Goal: Find specific page/section: Find specific page/section

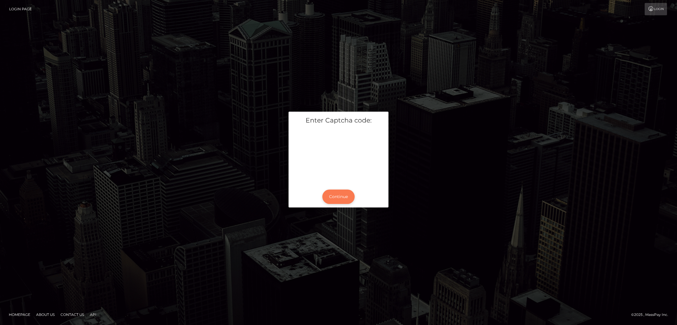
click at [337, 200] on button "Continue" at bounding box center [338, 197] width 32 height 14
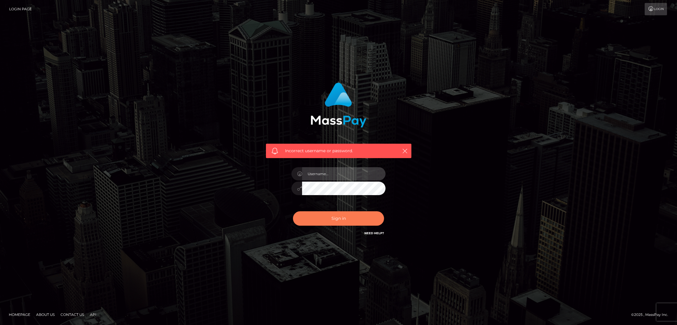
type input "by.es2"
click at [344, 215] on button "Sign in" at bounding box center [338, 218] width 91 height 14
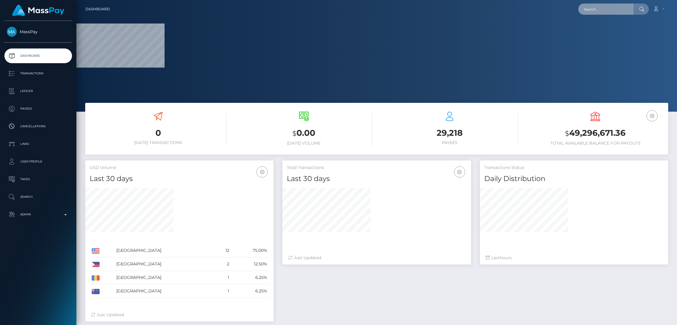
click at [600, 11] on input "text" at bounding box center [605, 9] width 55 height 11
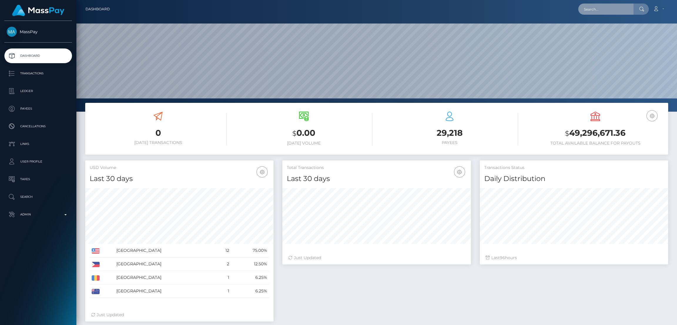
scroll to position [104, 188]
paste input "micheltrios1@gmail.com"
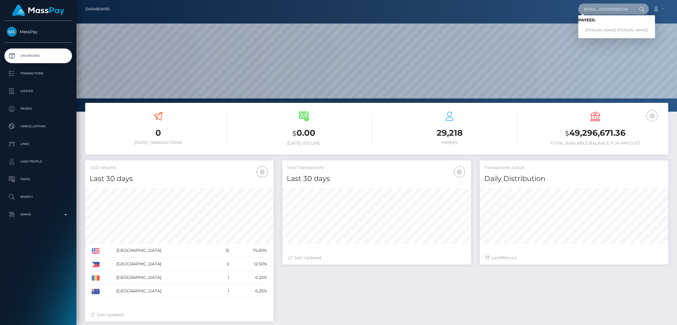
click at [589, 9] on input "micheltrios1@gmail.com" at bounding box center [605, 9] width 55 height 11
paste input "catalanisa28"
type input "catalanisa28@gmail.com"
click at [599, 31] on link "Ma Isabel Catalan" at bounding box center [603, 30] width 51 height 11
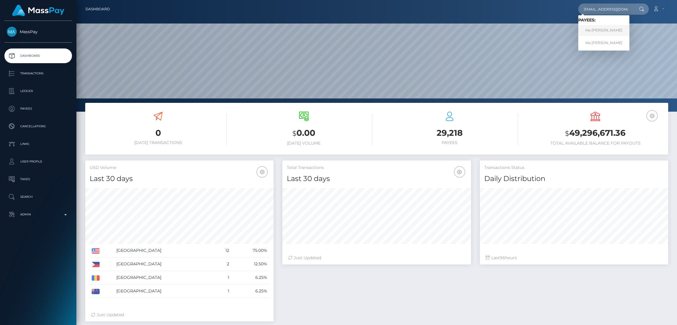
scroll to position [0, 0]
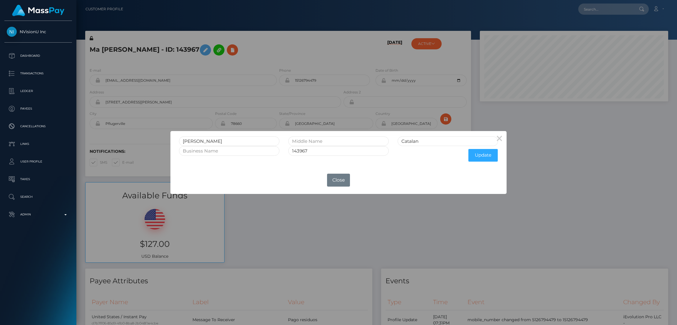
scroll to position [70, 188]
click at [197, 49] on div "× Ma Isabel Catalan 143967 Update OK No Close" at bounding box center [338, 162] width 677 height 325
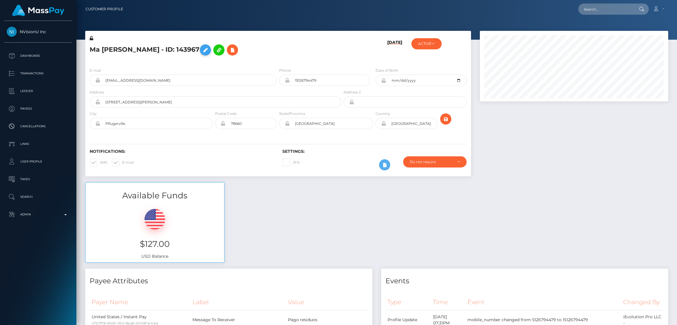
drag, startPoint x: 0, startPoint y: 0, endPoint x: 197, endPoint y: 49, distance: 203.3
click at [202, 49] on icon at bounding box center [205, 49] width 7 height 7
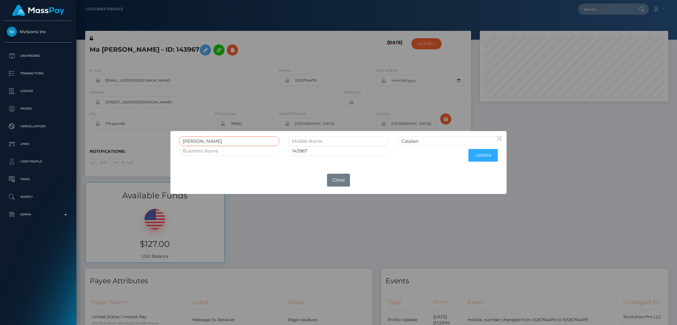
click at [191, 141] on input "Ma Isabel" at bounding box center [229, 141] width 101 height 10
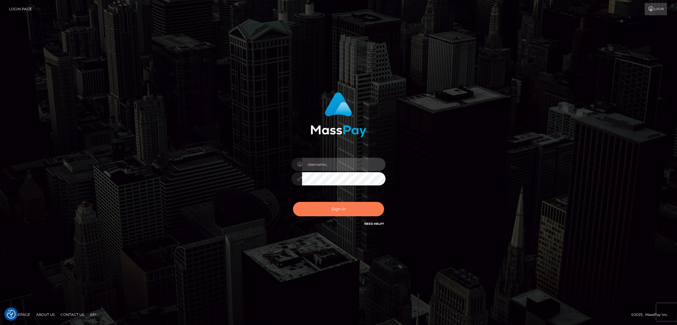
type input "by.es2"
click at [347, 210] on button "Sign in" at bounding box center [338, 209] width 91 height 14
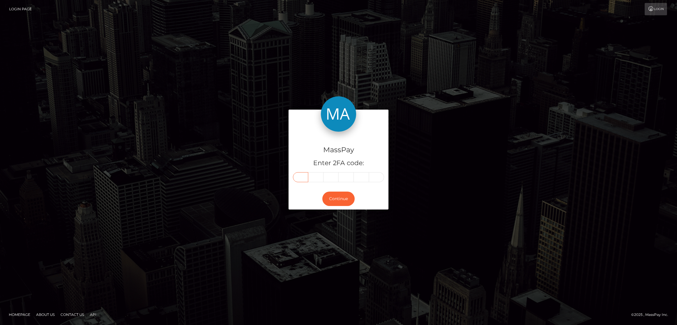
click at [299, 178] on input "text" at bounding box center [300, 177] width 15 height 10
paste input "0"
type input "0"
type input "4"
type input "6"
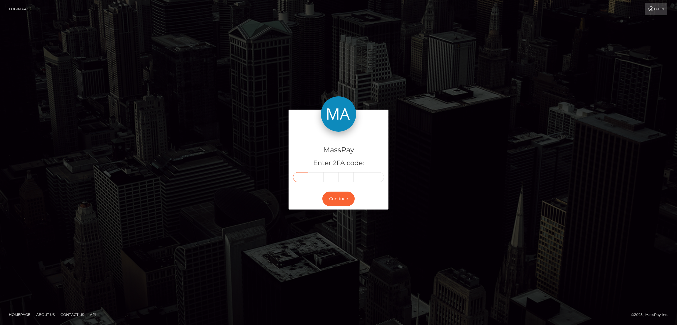
type input "6"
type input "2"
type input "3"
click at [342, 200] on button "Continue" at bounding box center [338, 199] width 32 height 14
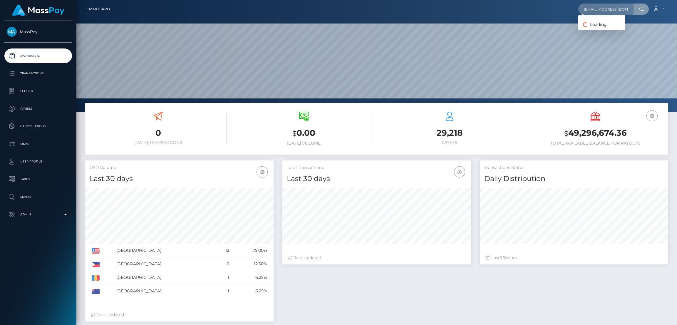
scroll to position [104, 188]
type input "[EMAIL_ADDRESS][DOMAIN_NAME]"
click at [597, 29] on link "AMBER LEE DALLAS" at bounding box center [601, 30] width 47 height 11
